Goal: Check status: Check status

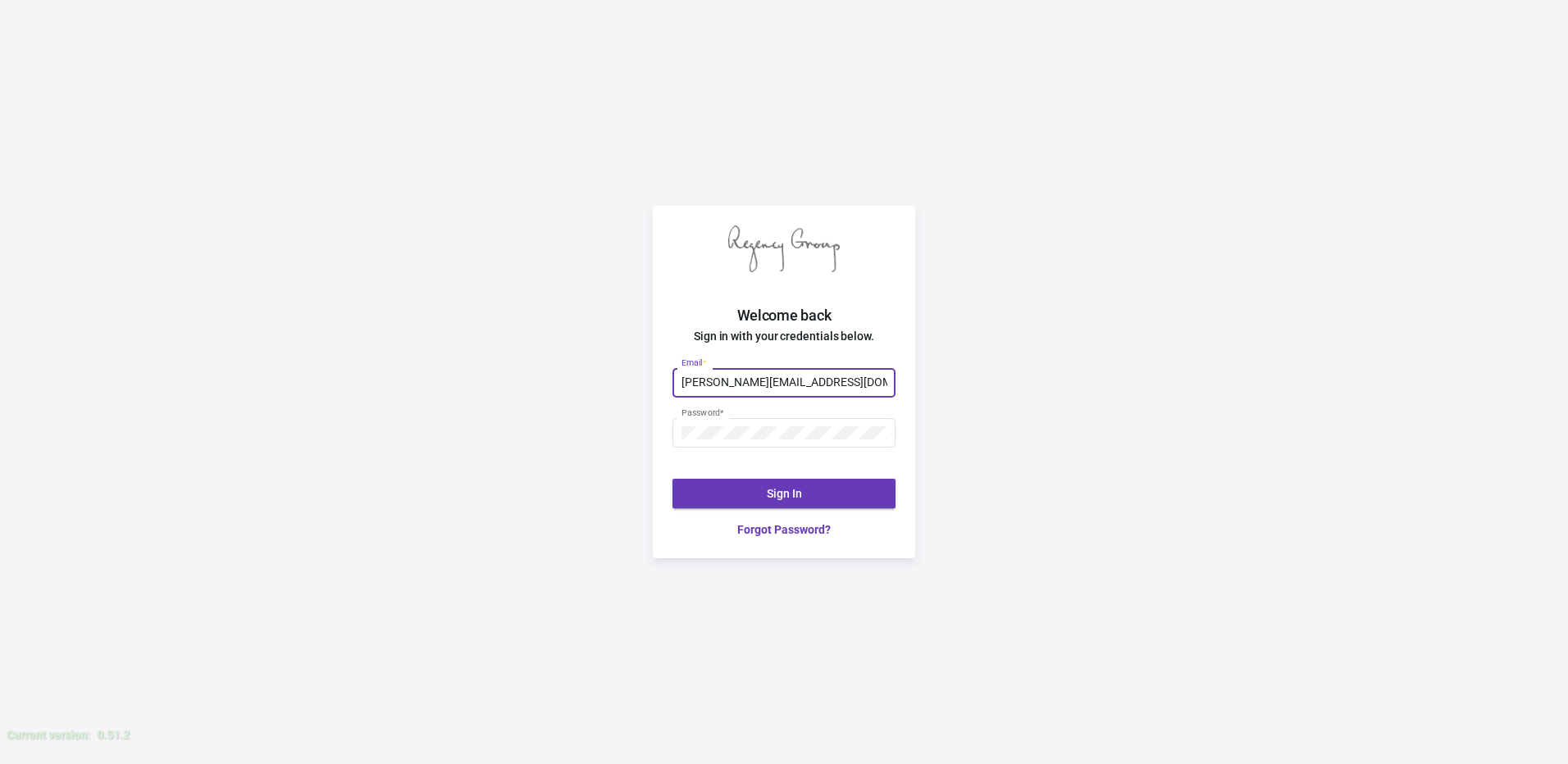
click at [840, 380] on input "[PERSON_NAME][EMAIL_ADDRESS][DOMAIN_NAME]" at bounding box center [784, 383] width 206 height 13
type input "[PERSON_NAME][EMAIL_ADDRESS][DOMAIN_NAME]"
click at [644, 400] on div "Welcome back Sign in with your credentials below. [PERSON_NAME][EMAIL_ADDRESS][…" at bounding box center [784, 382] width 1568 height 764
click at [590, 429] on div "Welcome back Sign in with your credentials below. [PERSON_NAME][EMAIL_ADDRESS][…" at bounding box center [784, 382] width 1568 height 764
click at [761, 493] on button "Sign In" at bounding box center [783, 493] width 223 height 29
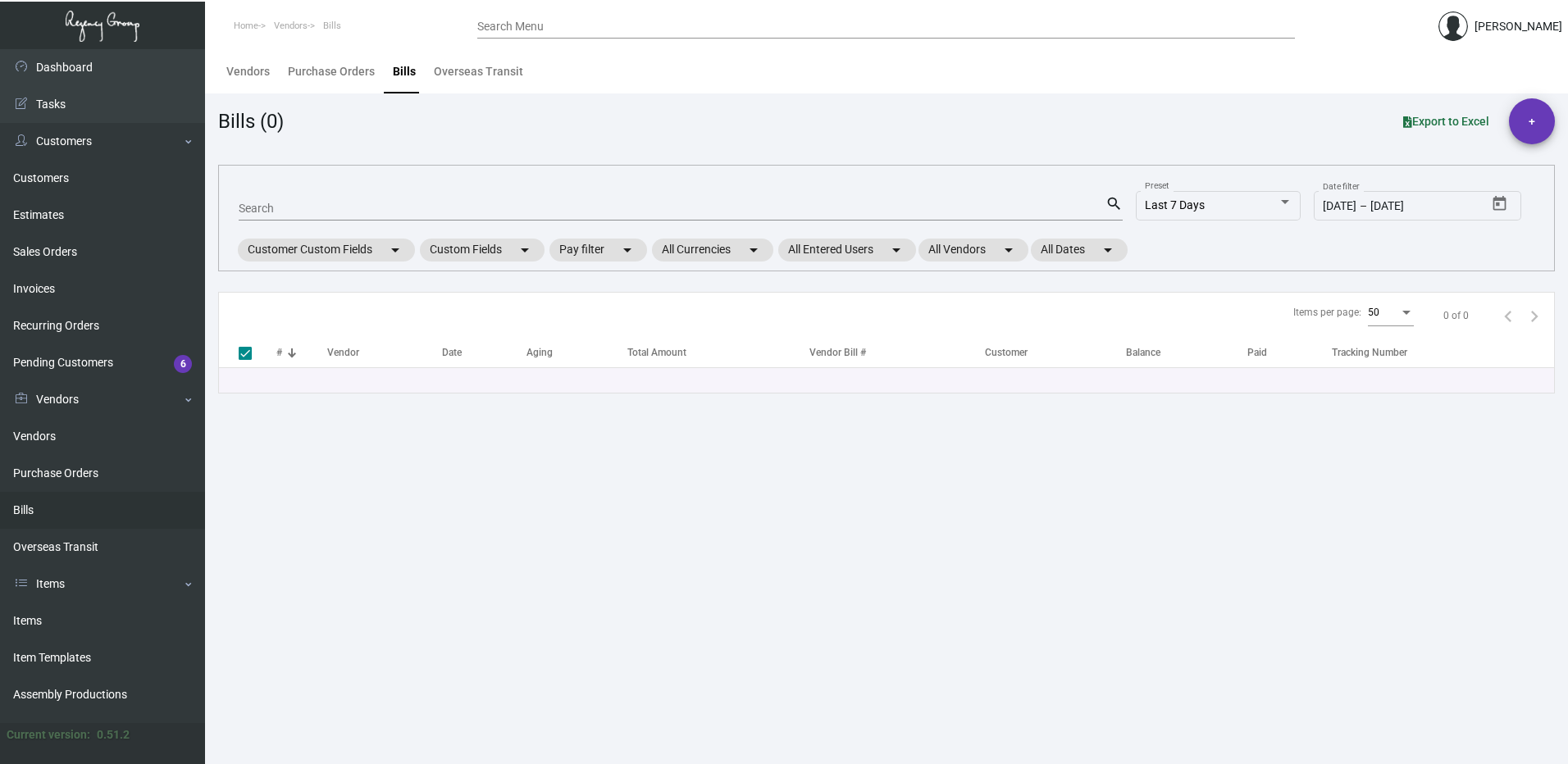
click at [349, 185] on mat-form-field "Search search" at bounding box center [680, 207] width 884 height 51
click at [280, 209] on input "Search" at bounding box center [671, 209] width 867 height 13
type input "102293"
drag, startPoint x: 307, startPoint y: 194, endPoint x: 281, endPoint y: 200, distance: 26.7
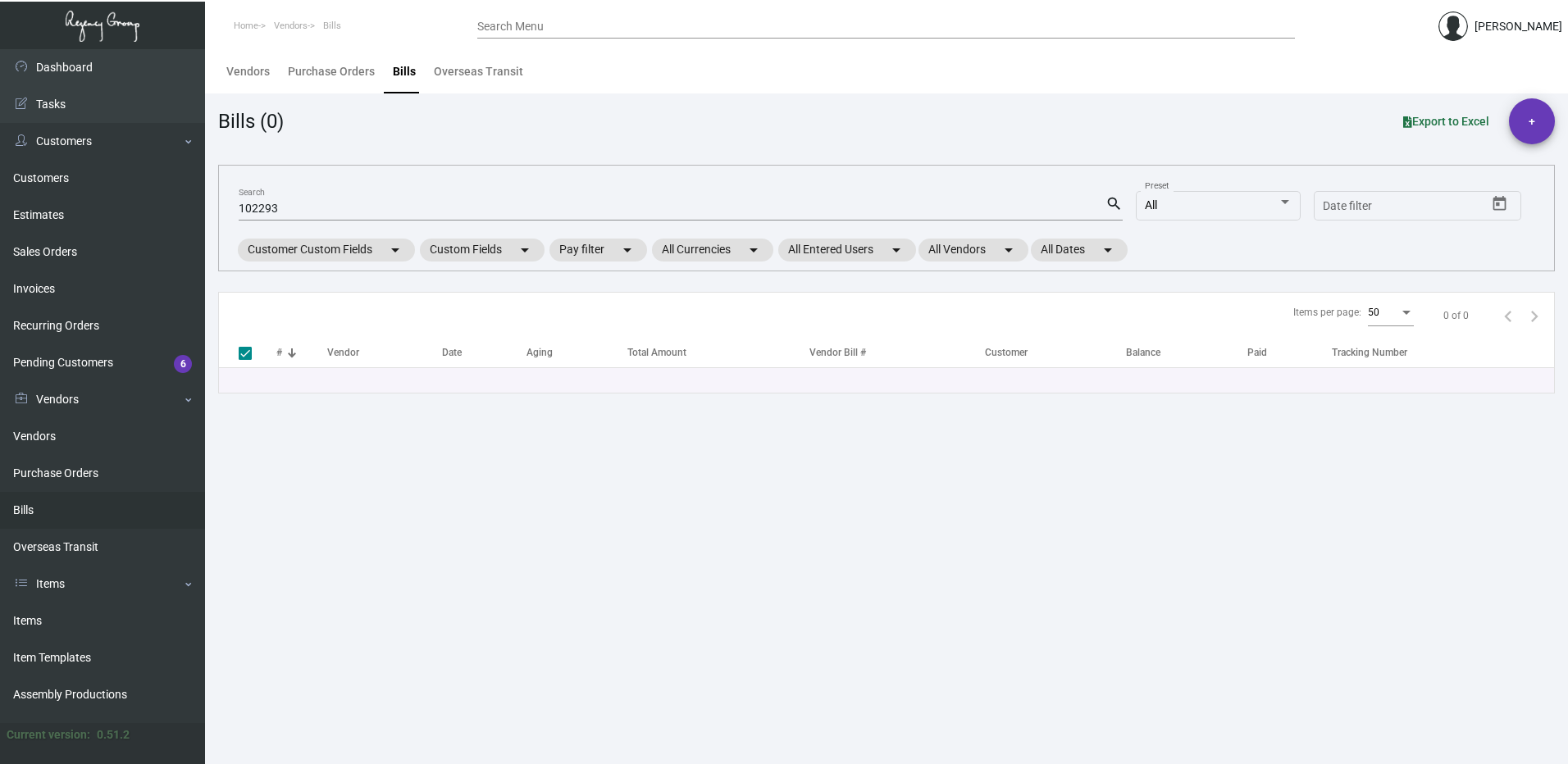
click at [283, 199] on div "102293 Search search" at bounding box center [680, 207] width 884 height 26
drag, startPoint x: 284, startPoint y: 206, endPoint x: 151, endPoint y: 206, distance: 133.0
click at [156, 206] on div "Dashboard Dashboard Tasks Customers Customers Estimates Sales Orders Invoices R…" at bounding box center [784, 407] width 1568 height 715
checkbox input "false"
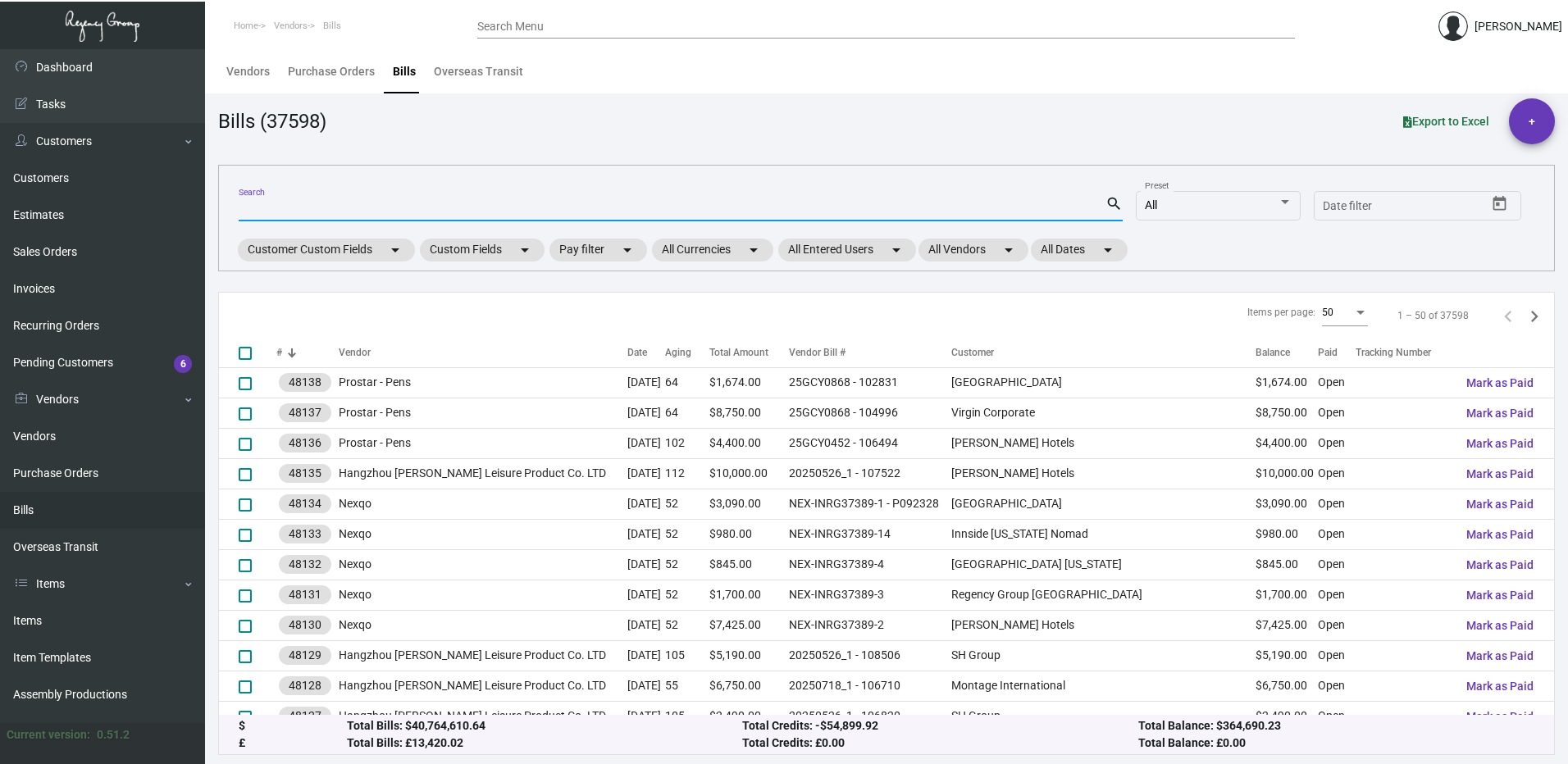
click at [624, 17] on div "Search Menu" at bounding box center [886, 25] width 818 height 25
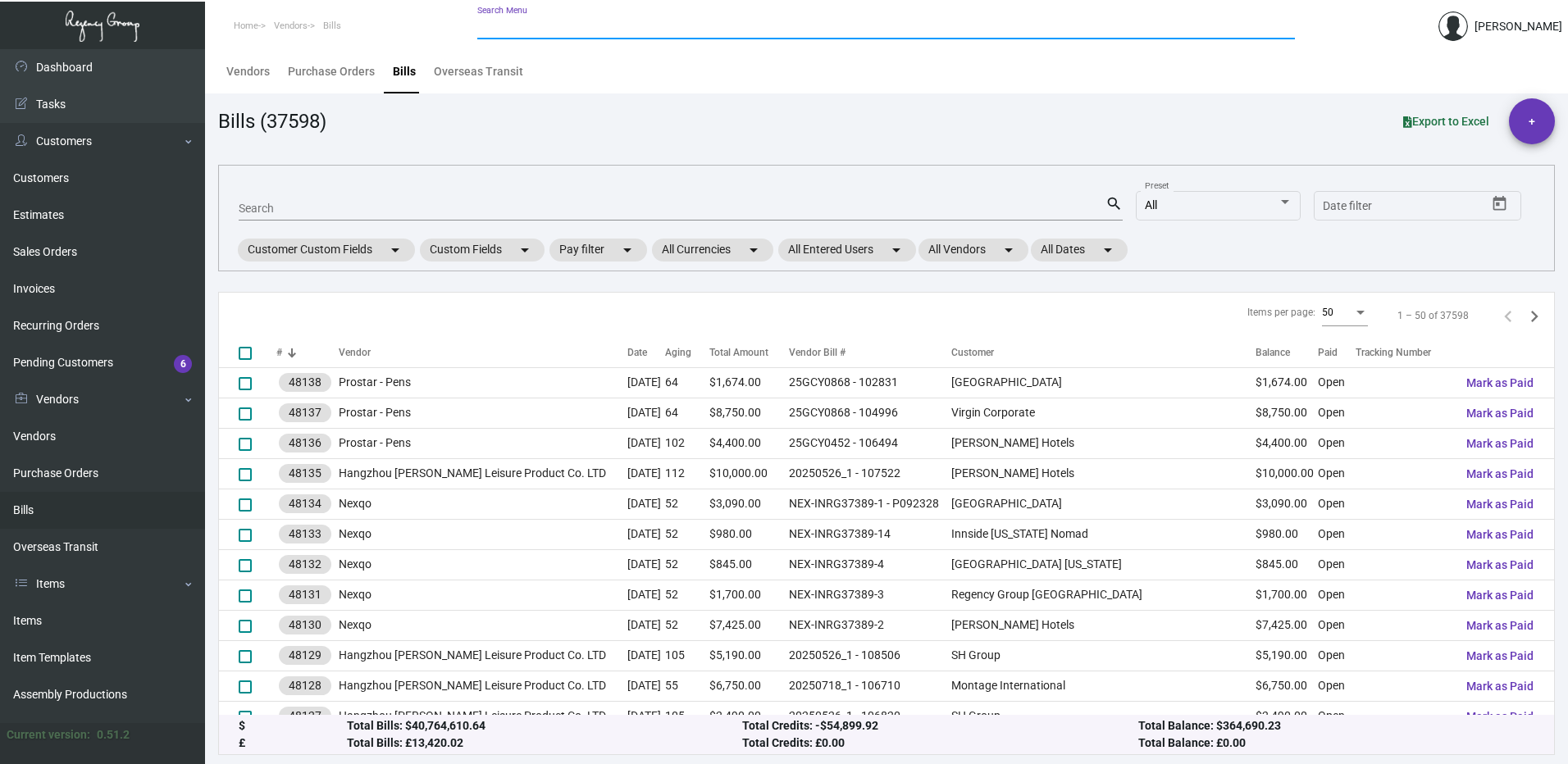
click at [567, 28] on input "Search Menu" at bounding box center [886, 27] width 818 height 13
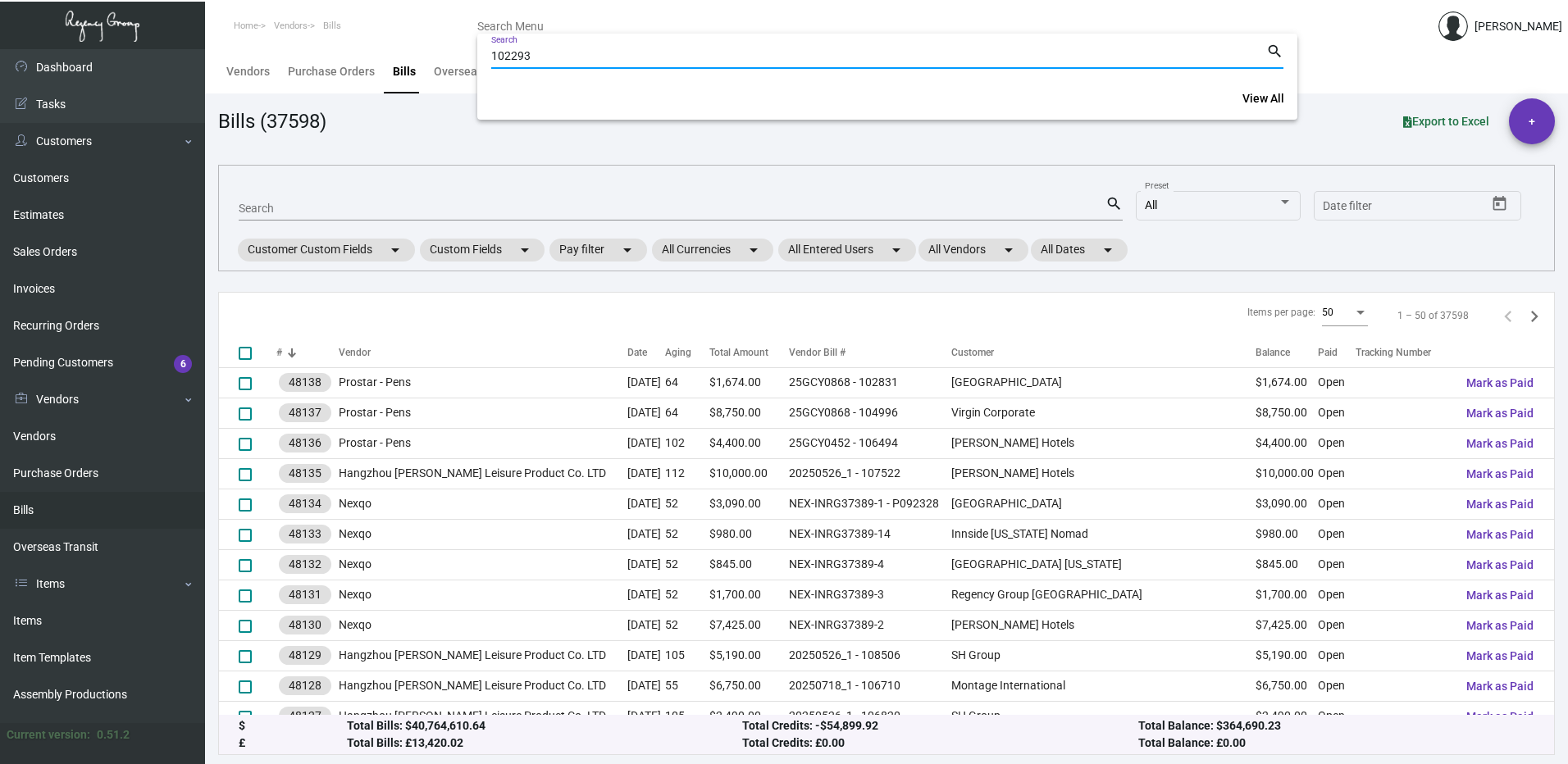
type input "102293"
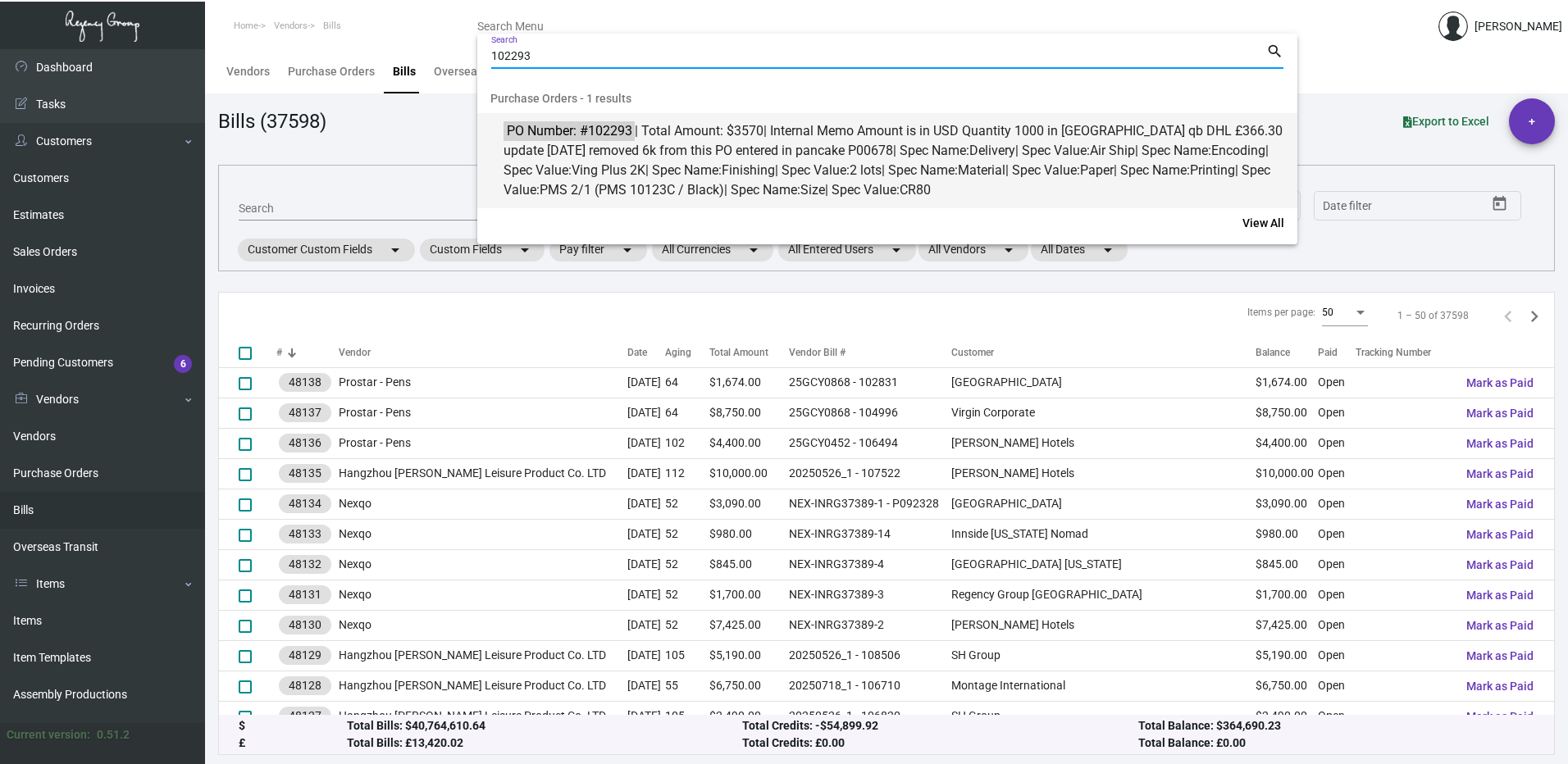
click at [891, 161] on span "PO Number: #102293 | Total Amount: $3570 | Internal Memo Amount is in USD Quant…" at bounding box center [896, 160] width 786 height 79
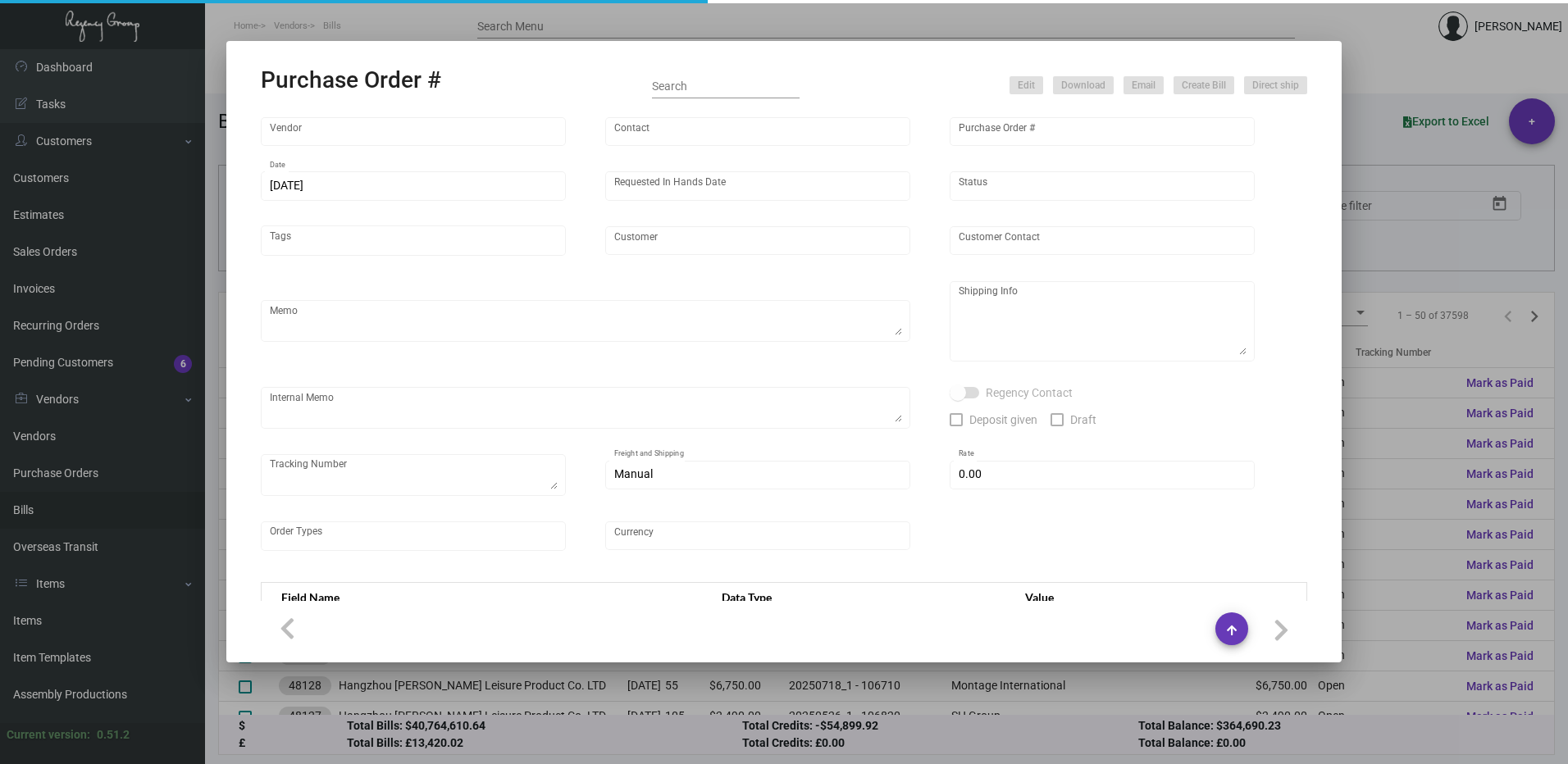
type input "CHENGDU MIND IOT TECHNOLOGY"
type input "[PERSON_NAME]"
type input "102293"
type input "[DATE]"
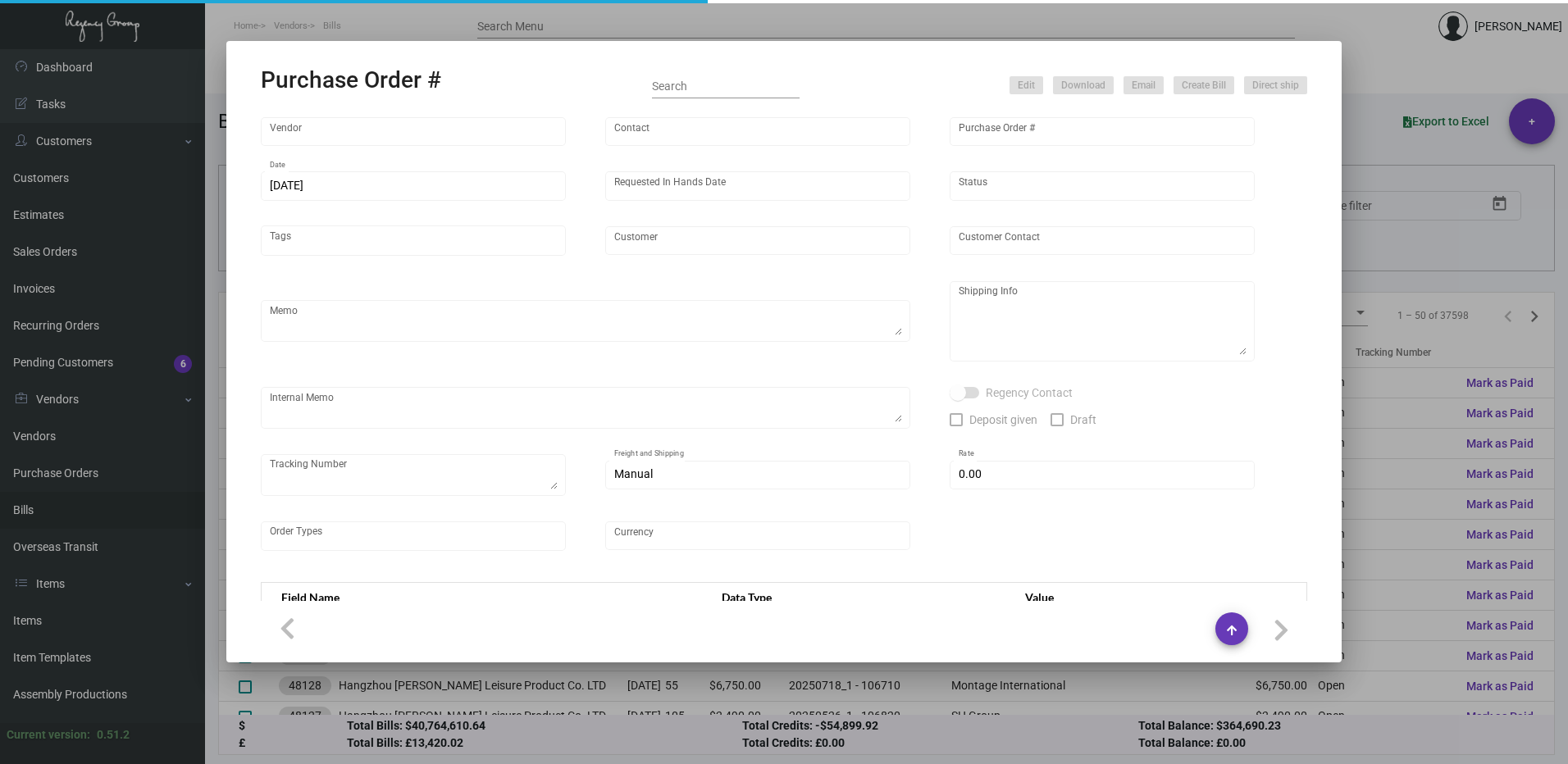
type input "Carlton Tower Jumeirah"
type input "[PERSON_NAME]"
type textarea "paper thickness & qulity should be the same as Raffles OWO PO#100930."
type textarea "Regency Group Europe Ltd [STREET_ADDRESS]"
type textarea "Amount is in USD Quantity 1000 in [GEOGRAPHIC_DATA] qb DHL £366.30 update [DATE…"
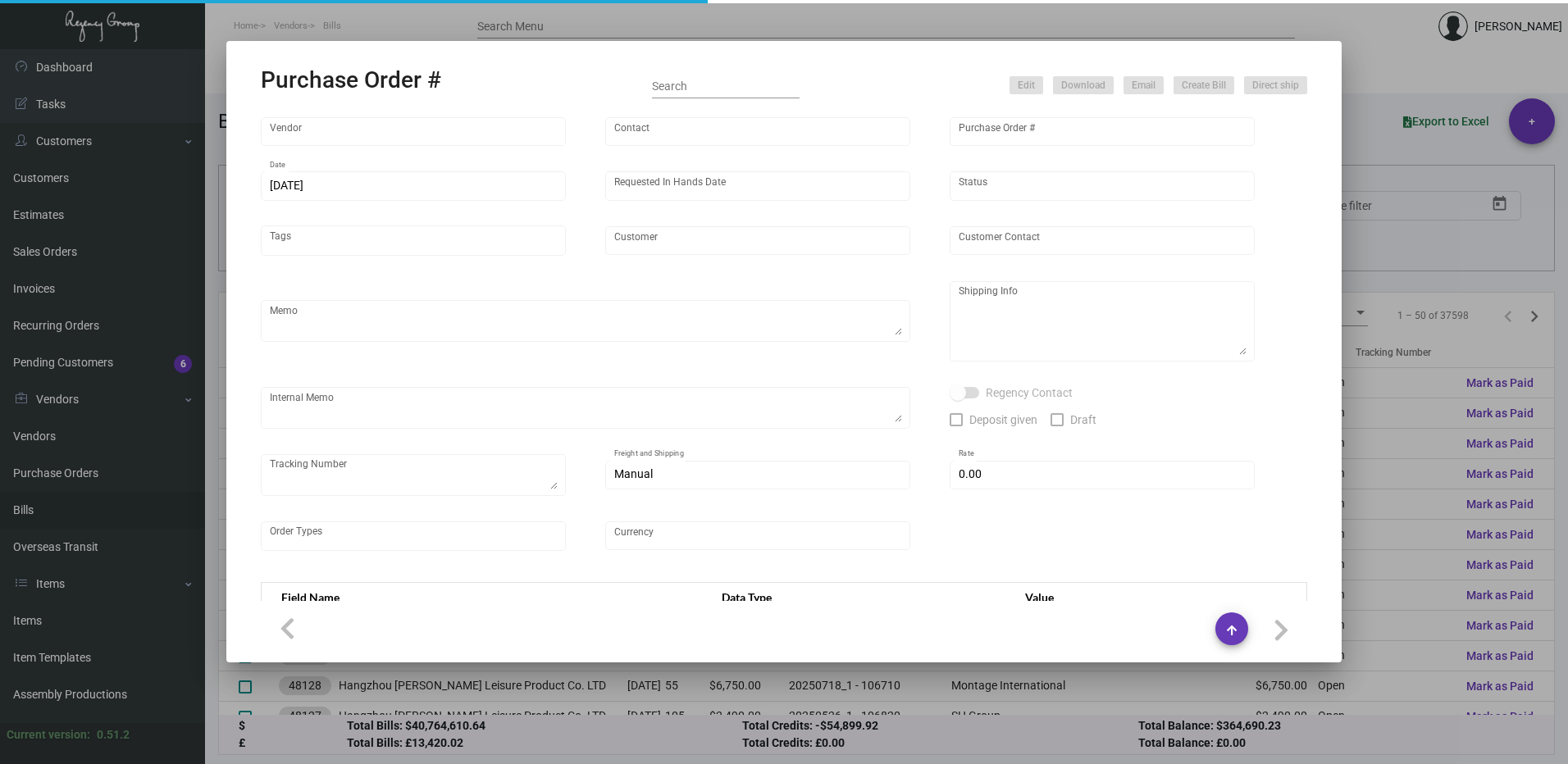
type input "£ 0.00"
type input "United Kingdom Pound £"
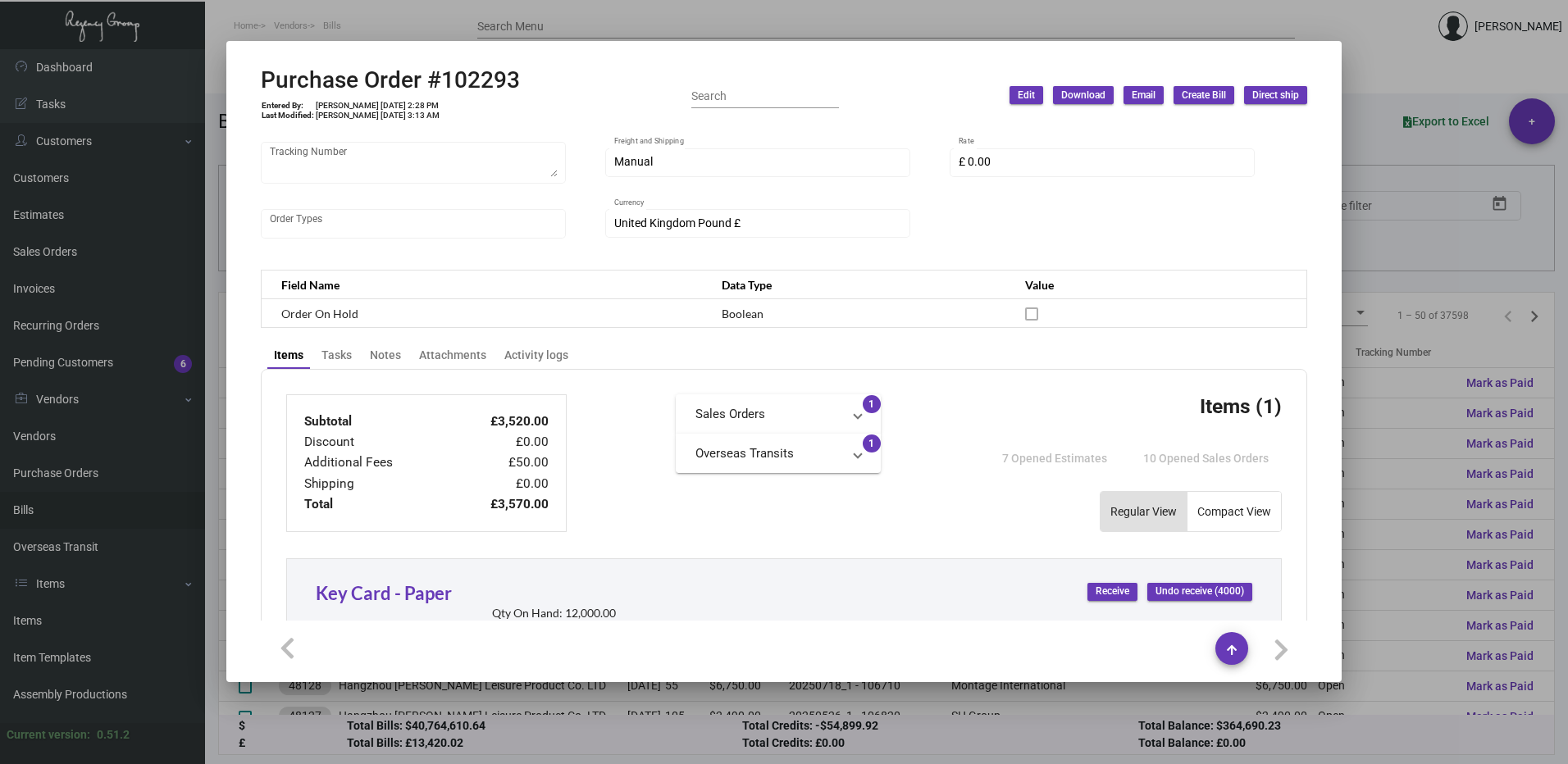
scroll to position [280, 0]
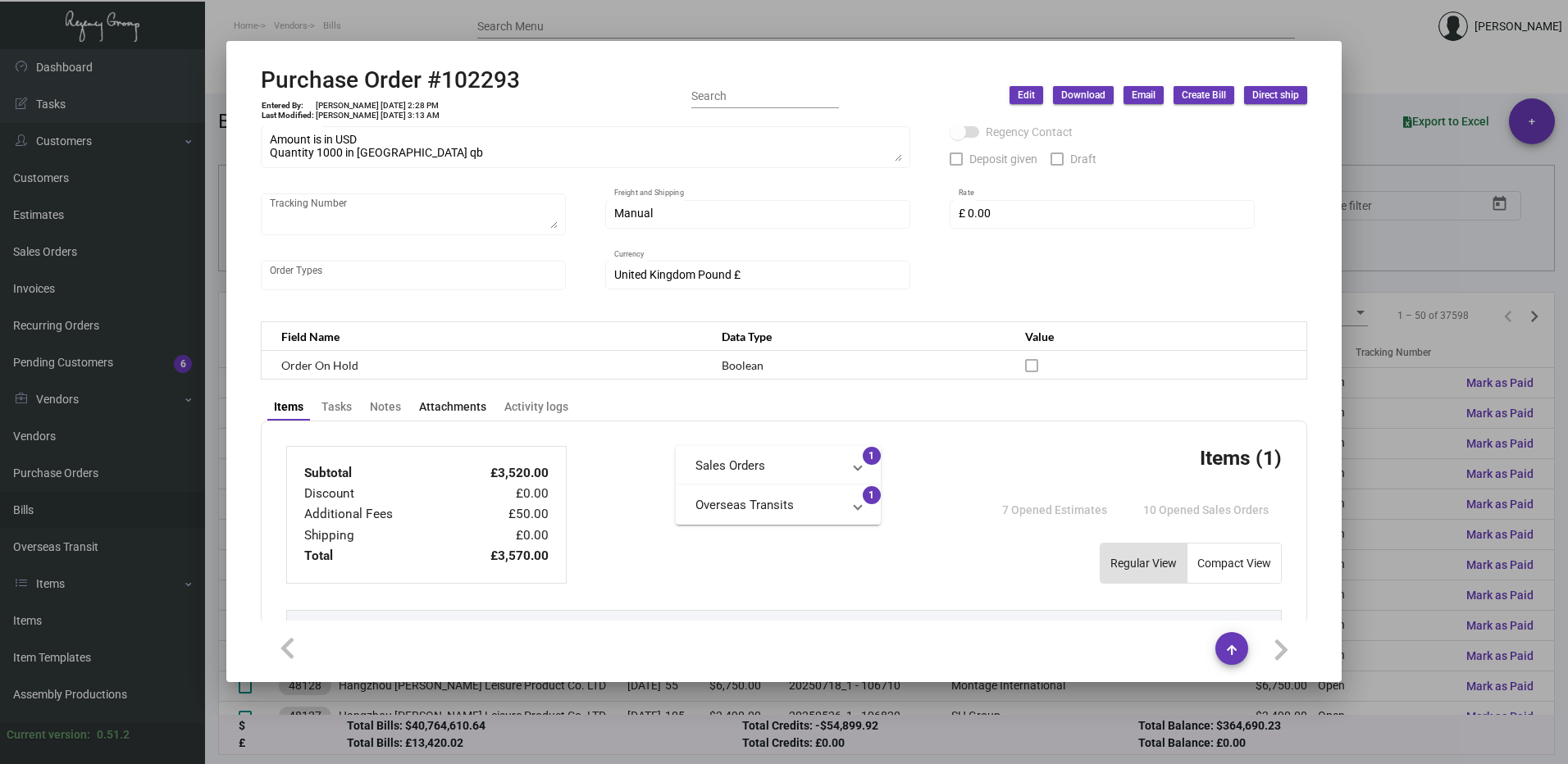
click at [463, 407] on div "Attachments" at bounding box center [453, 407] width 67 height 17
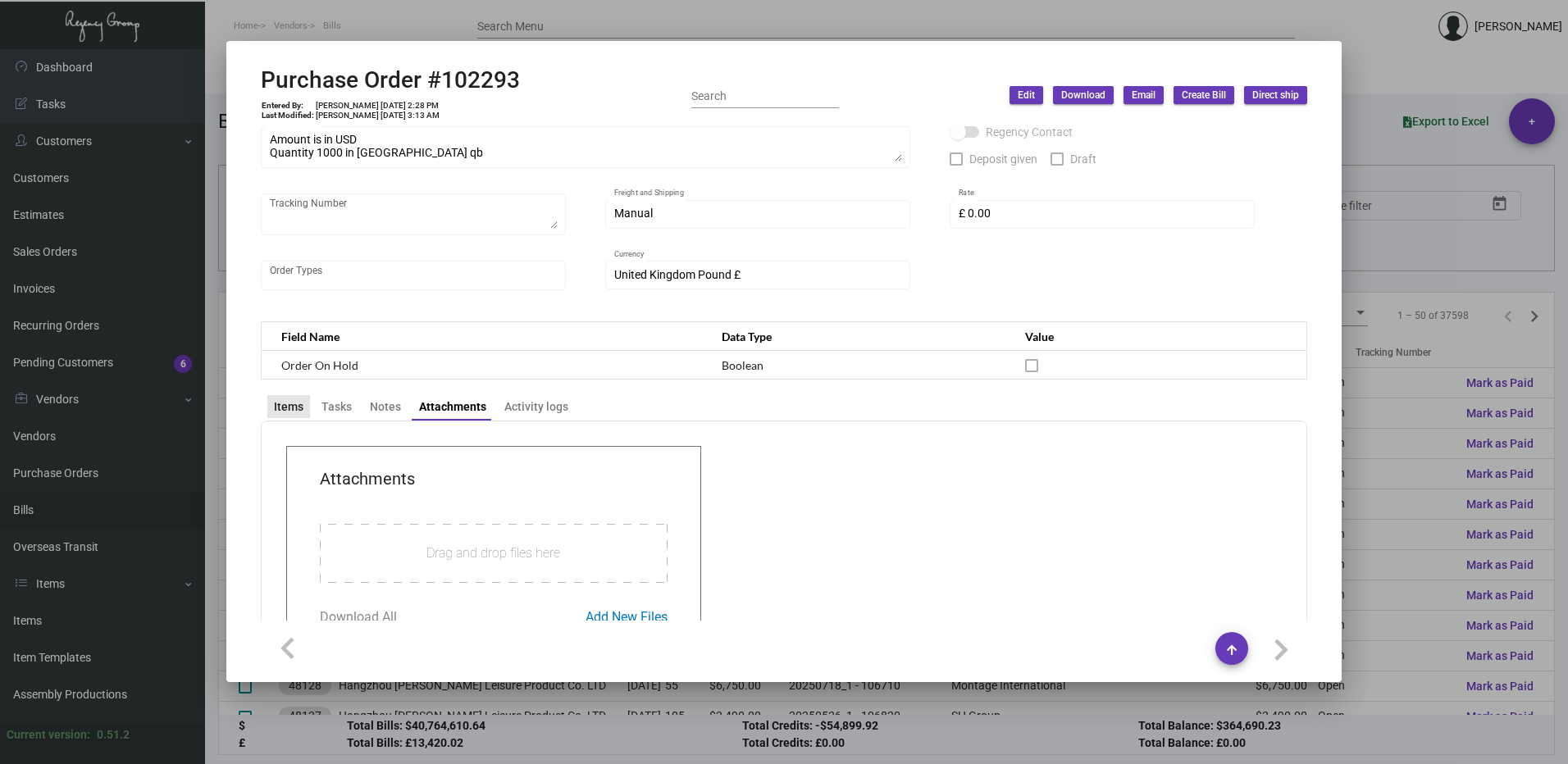
click at [289, 397] on div "Items" at bounding box center [288, 406] width 43 height 23
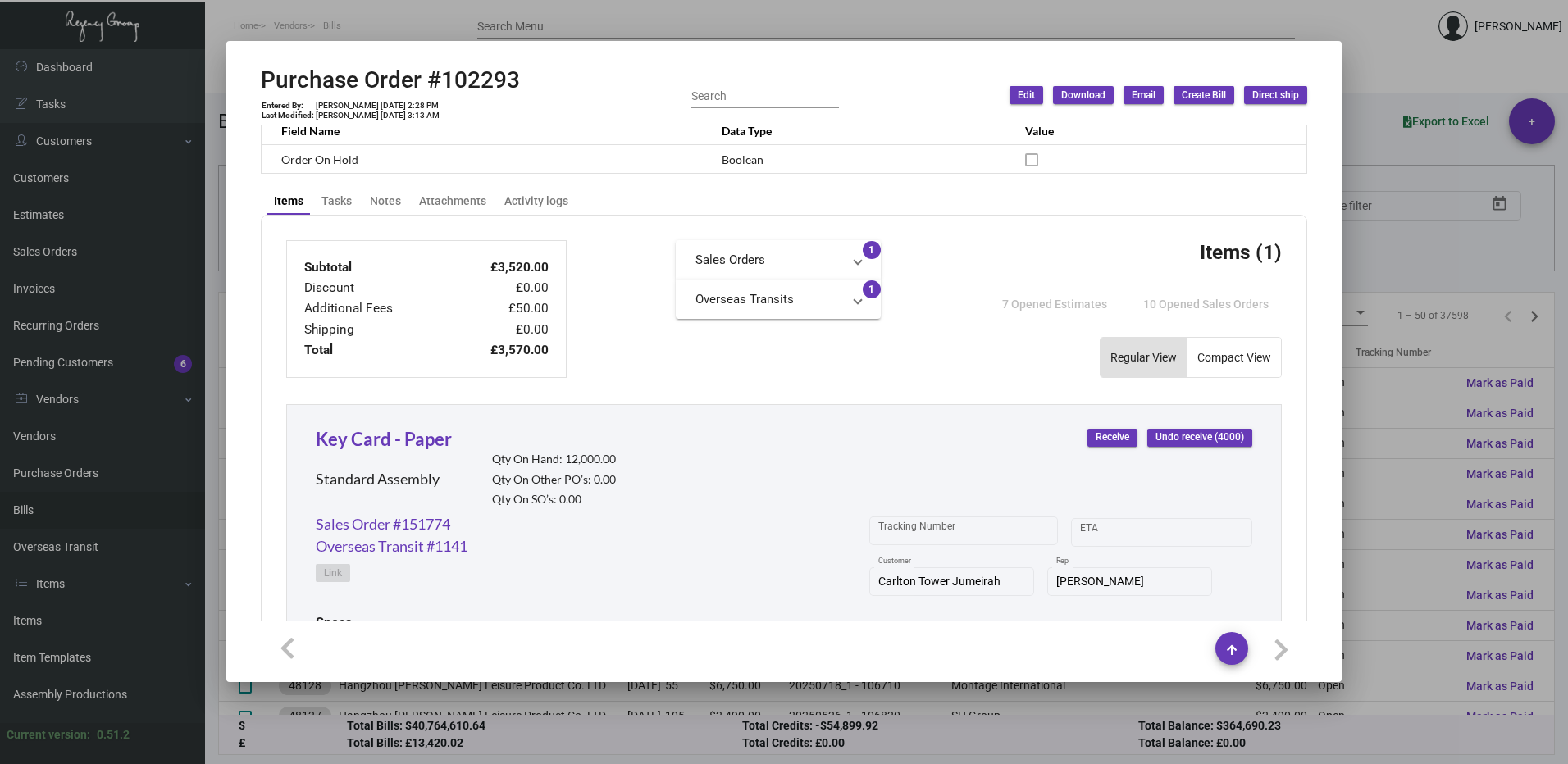
scroll to position [492, 0]
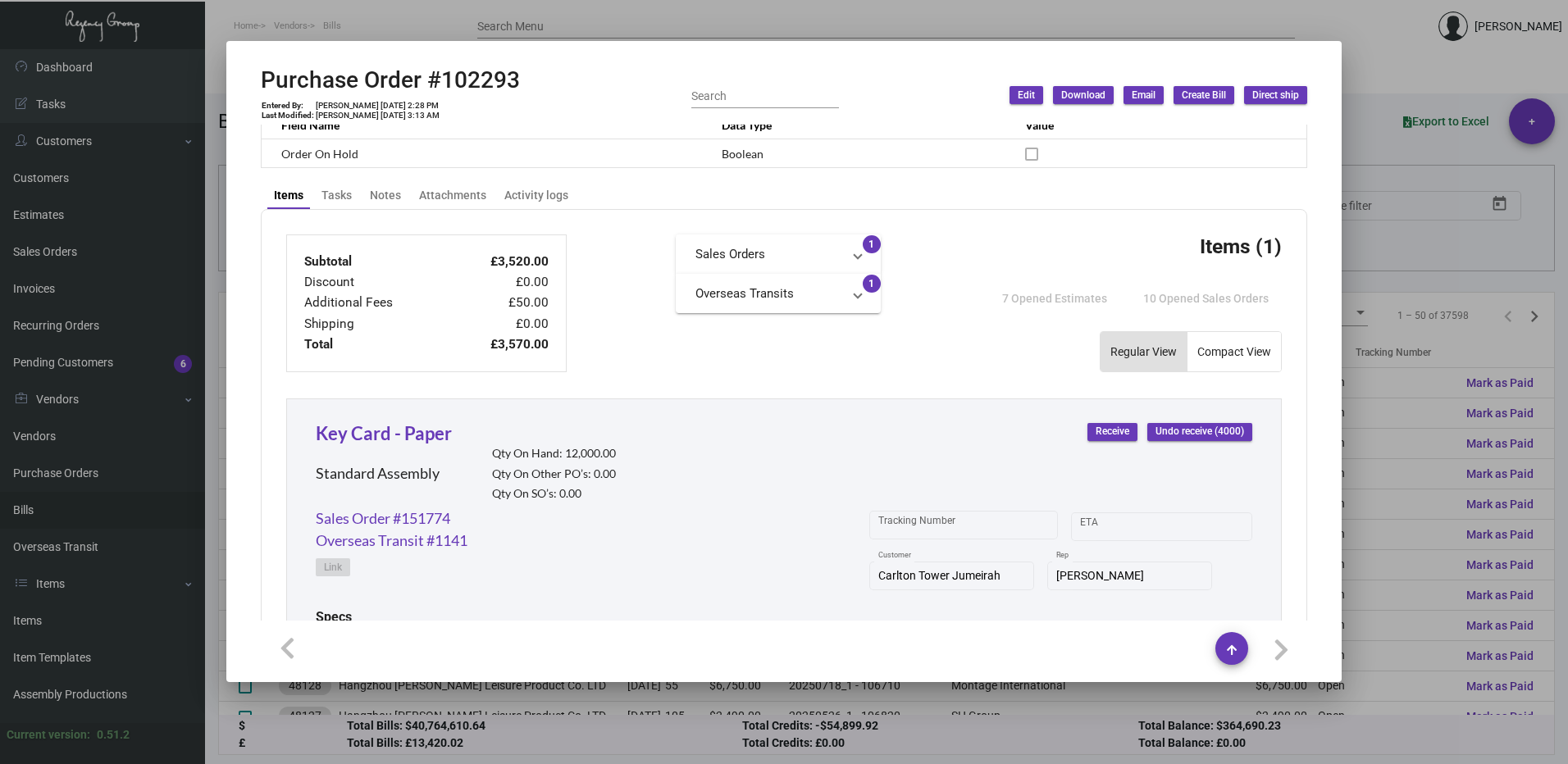
click at [773, 294] on mat-panel-title "Overseas Transits" at bounding box center [768, 294] width 146 height 19
click at [807, 262] on mat-panel-title "Sales Orders" at bounding box center [768, 255] width 146 height 19
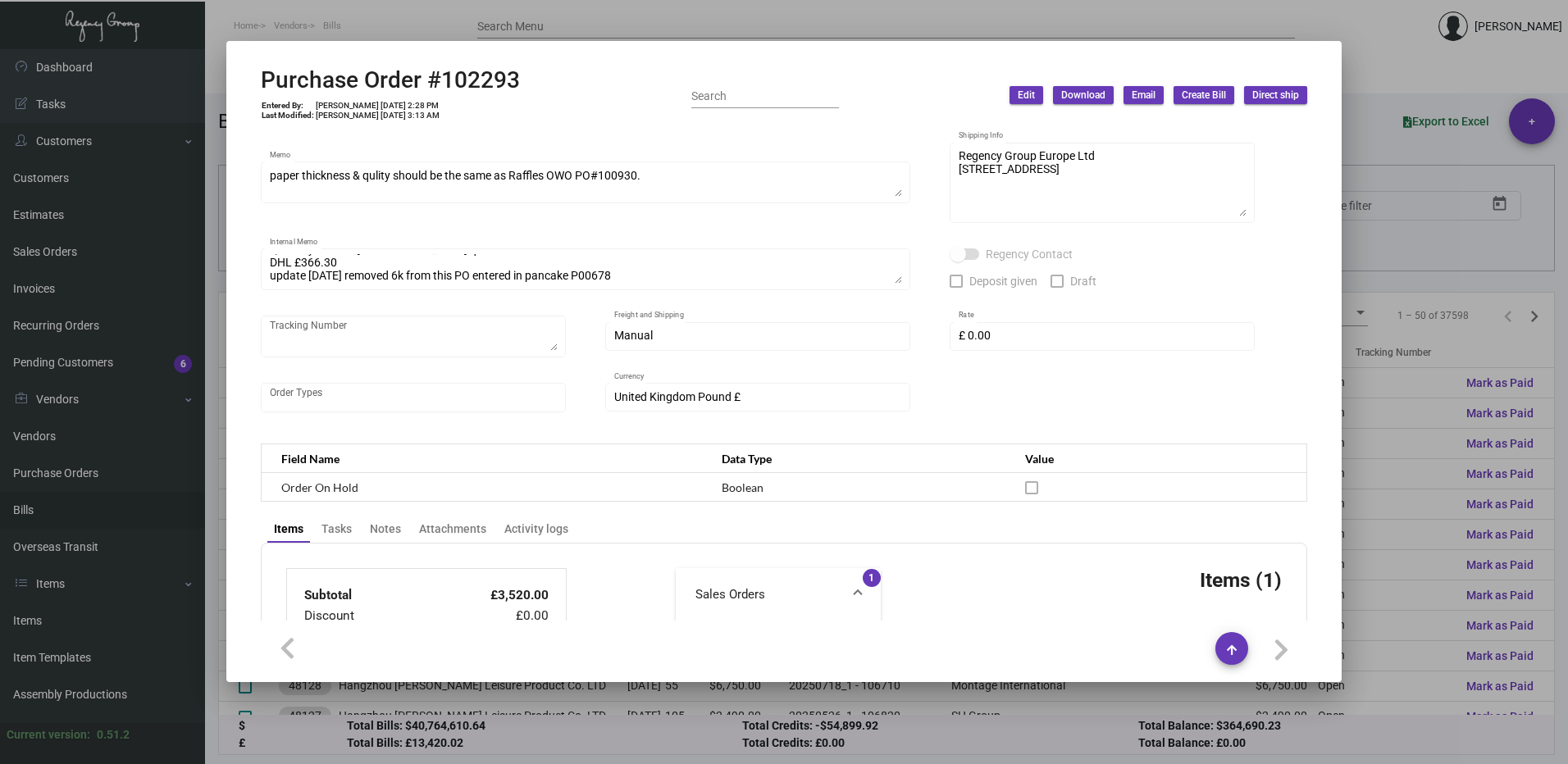
scroll to position [164, 0]
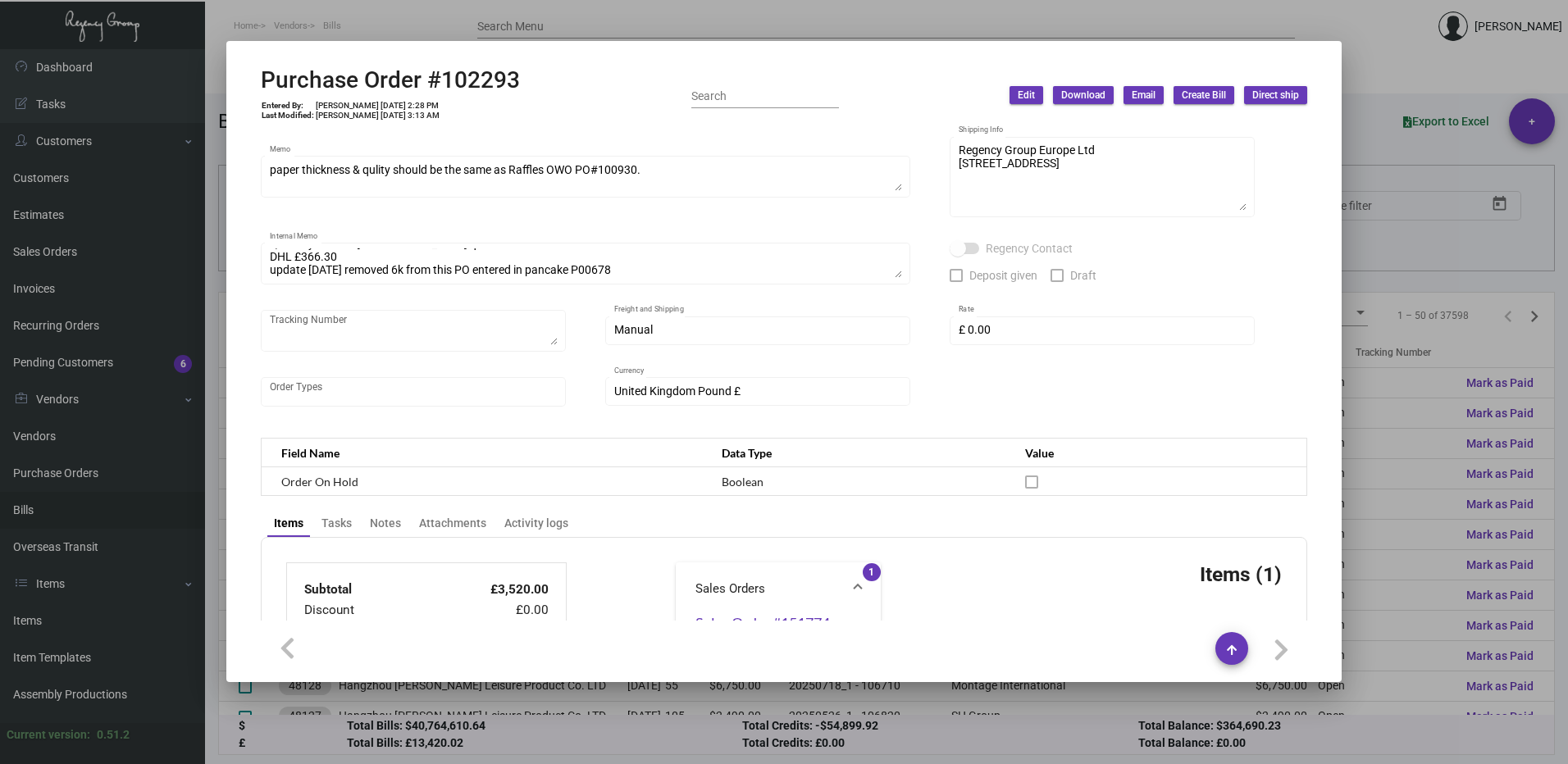
click at [1385, 156] on div at bounding box center [784, 382] width 1568 height 764
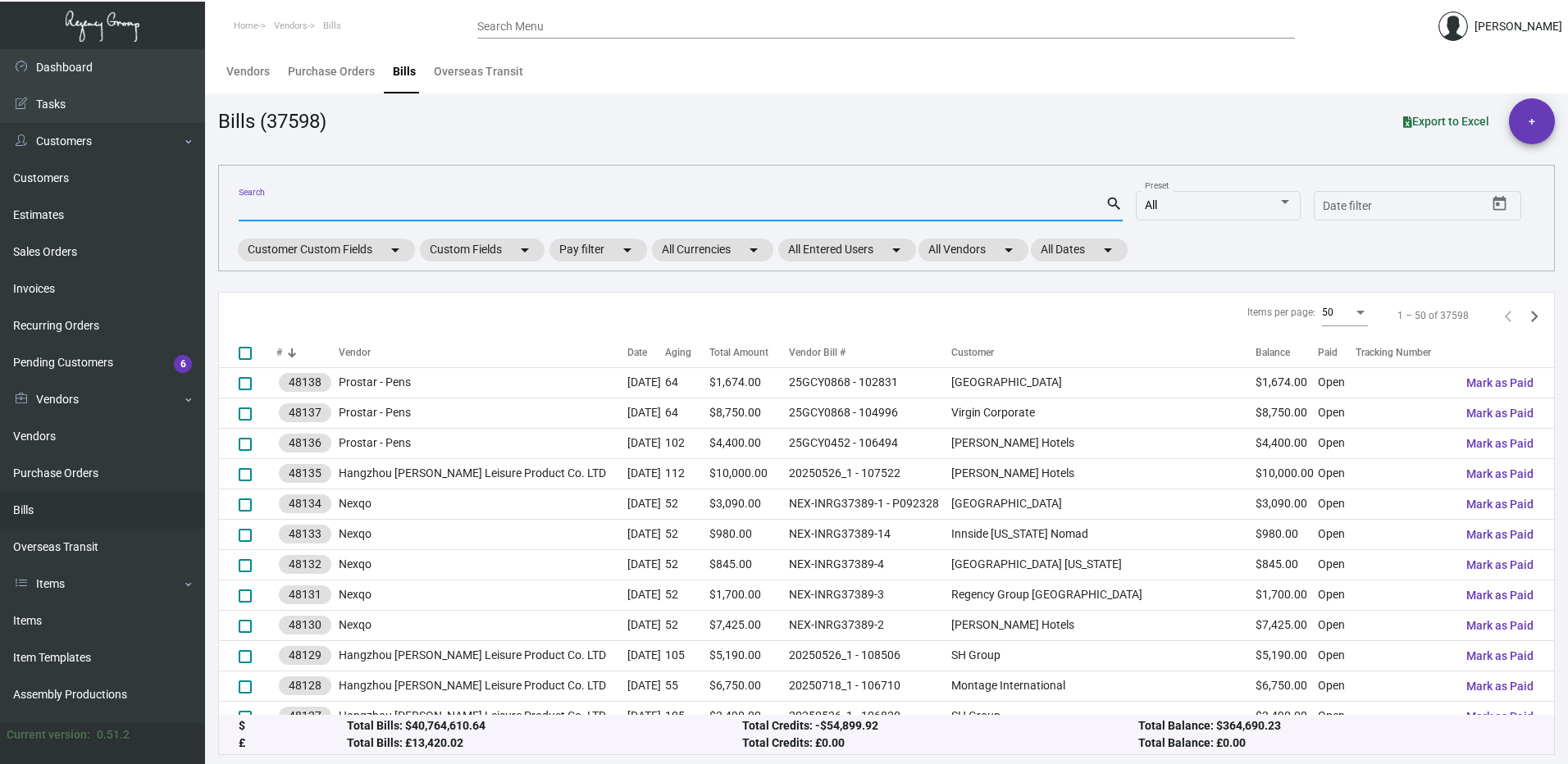
click at [367, 206] on input "Search" at bounding box center [671, 209] width 867 height 13
type input "102293"
checkbox input "true"
